Goal: Transaction & Acquisition: Book appointment/travel/reservation

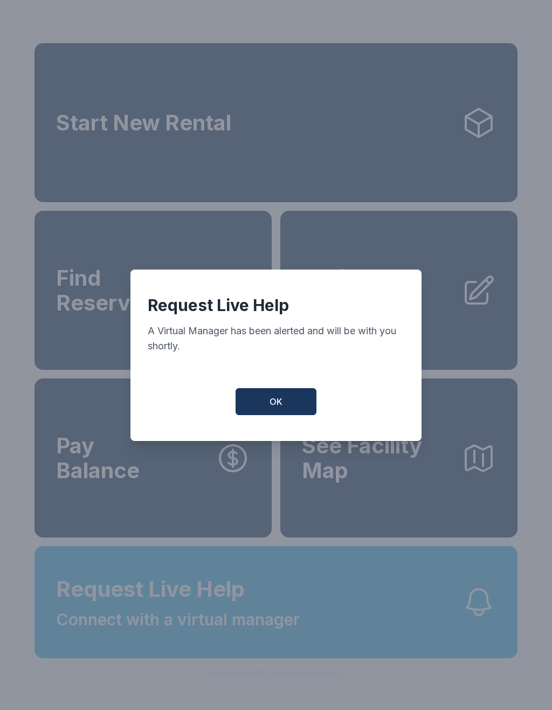
click at [268, 405] on button "OK" at bounding box center [275, 401] width 81 height 27
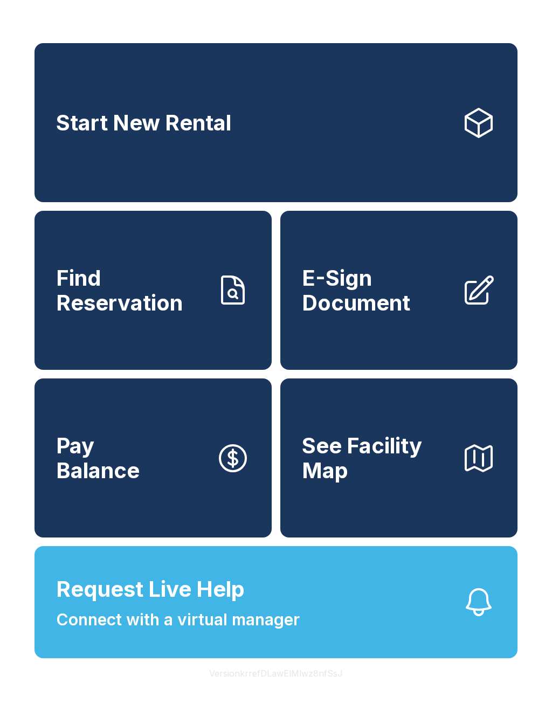
click at [217, 115] on span "Start New Rental" at bounding box center [143, 122] width 175 height 25
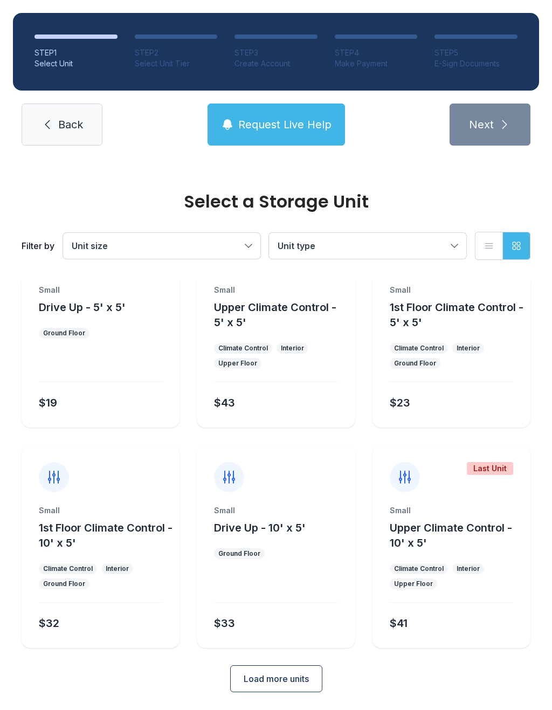
scroll to position [58, 0]
click at [90, 334] on ul "Ground Floor" at bounding box center [100, 334] width 123 height 11
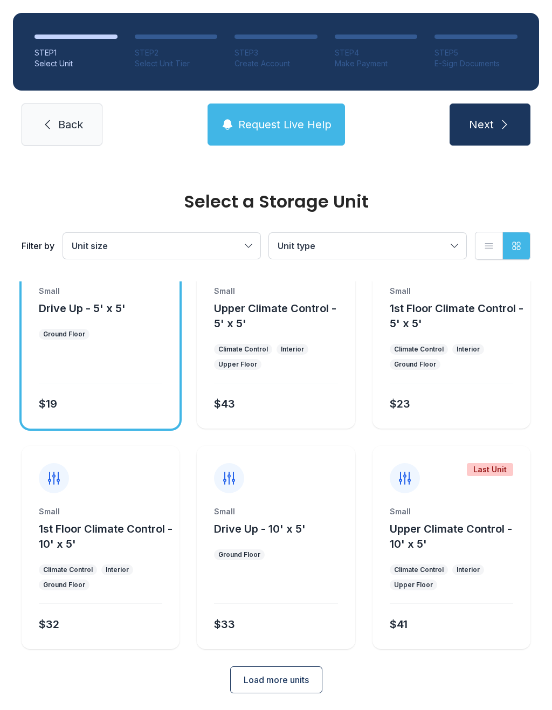
click at [506, 124] on icon "submit" at bounding box center [504, 124] width 13 height 13
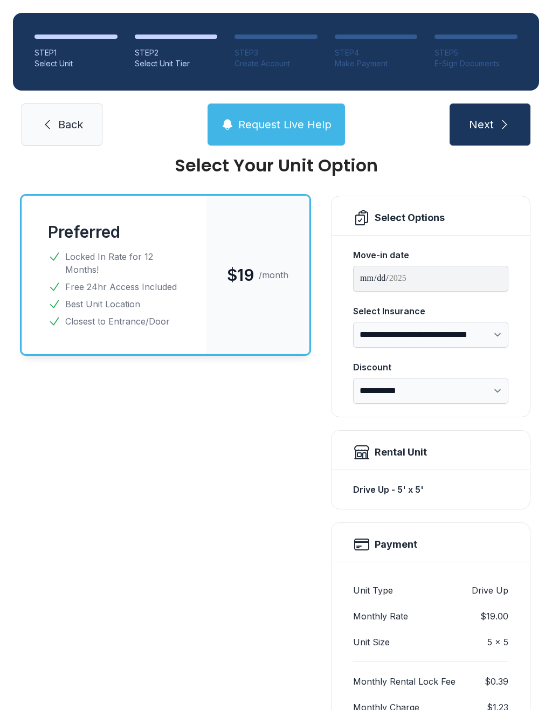
scroll to position [36, 0]
click at [74, 114] on link "Back" at bounding box center [62, 124] width 81 height 42
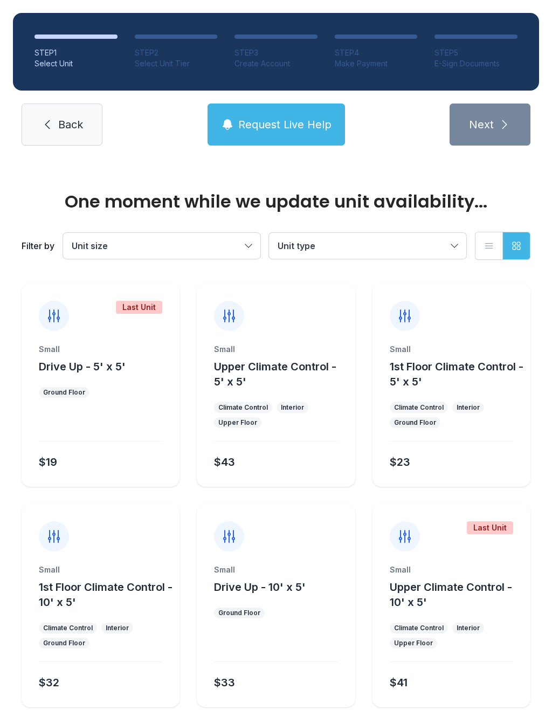
click at [62, 118] on span "Back" at bounding box center [70, 124] width 25 height 15
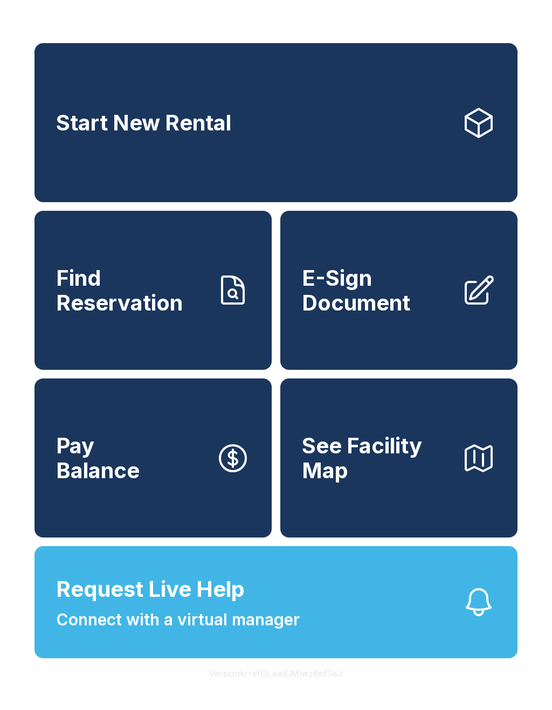
click at [51, 123] on link "Start New Rental" at bounding box center [275, 122] width 483 height 159
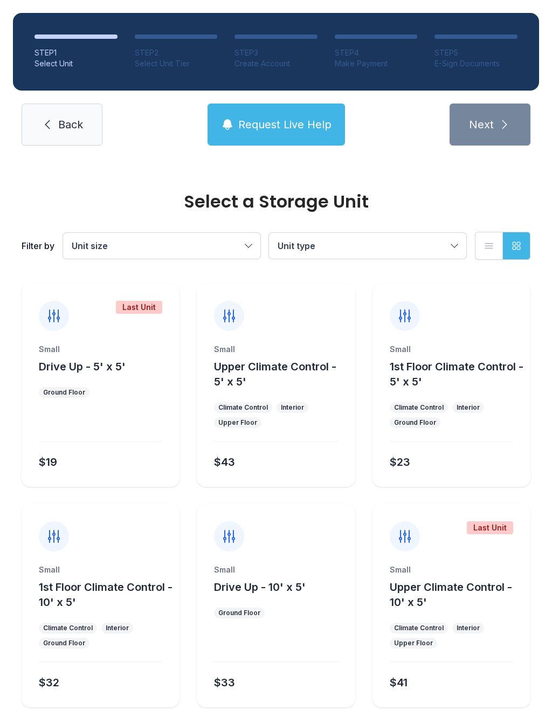
click at [84, 128] on link "Back" at bounding box center [62, 124] width 81 height 42
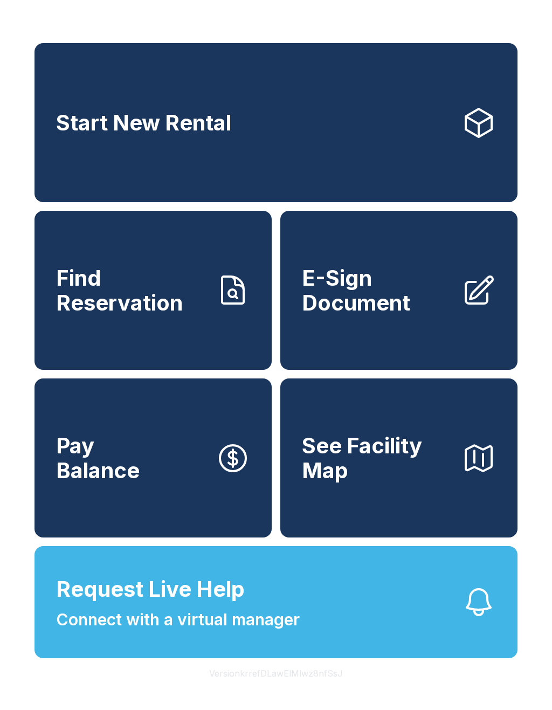
click at [392, 151] on link "Start New Rental" at bounding box center [275, 122] width 483 height 159
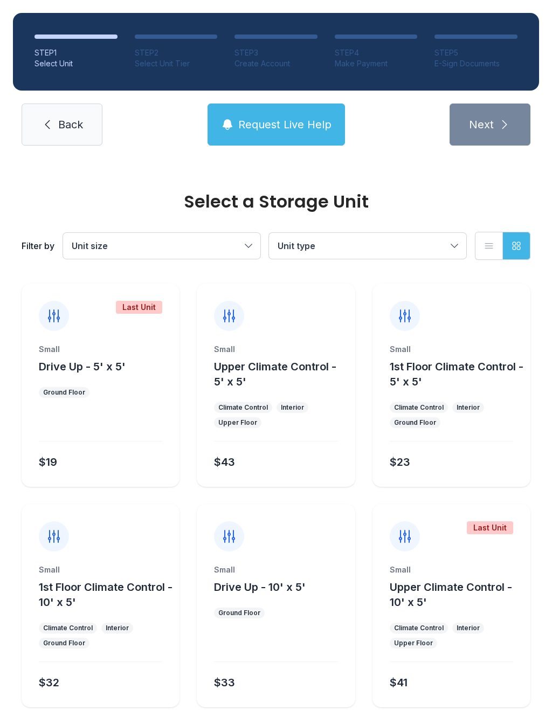
click at [241, 253] on button "Unit size" at bounding box center [161, 246] width 197 height 26
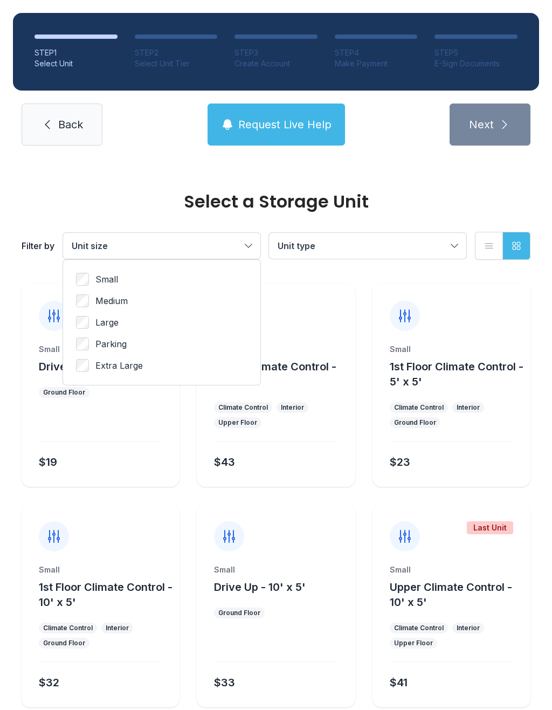
click at [440, 248] on span "Unit type" at bounding box center [361, 245] width 169 height 13
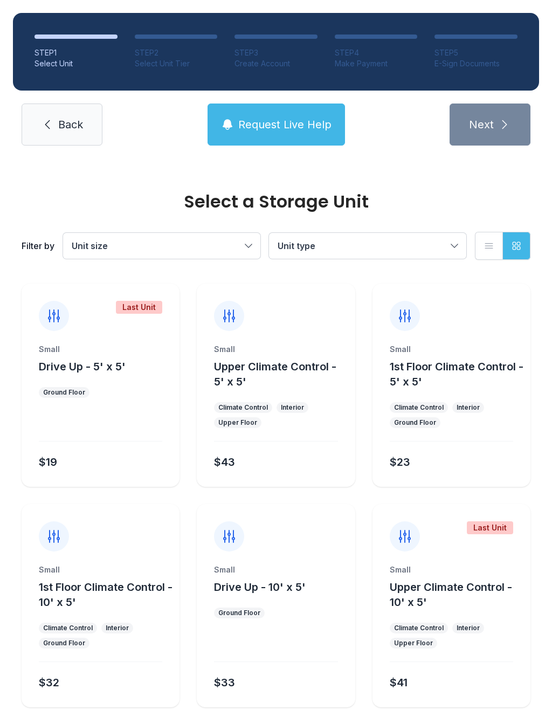
click at [55, 126] on link "Back" at bounding box center [62, 124] width 81 height 42
